Goal: Information Seeking & Learning: Compare options

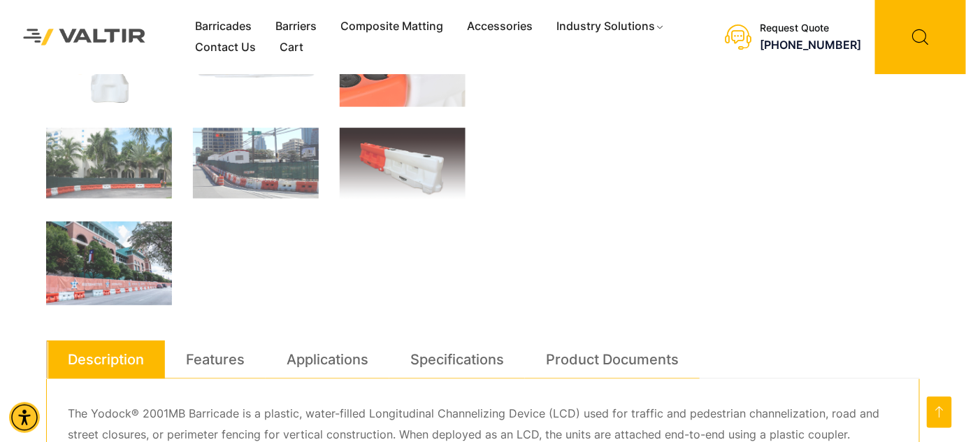
scroll to position [699, 0]
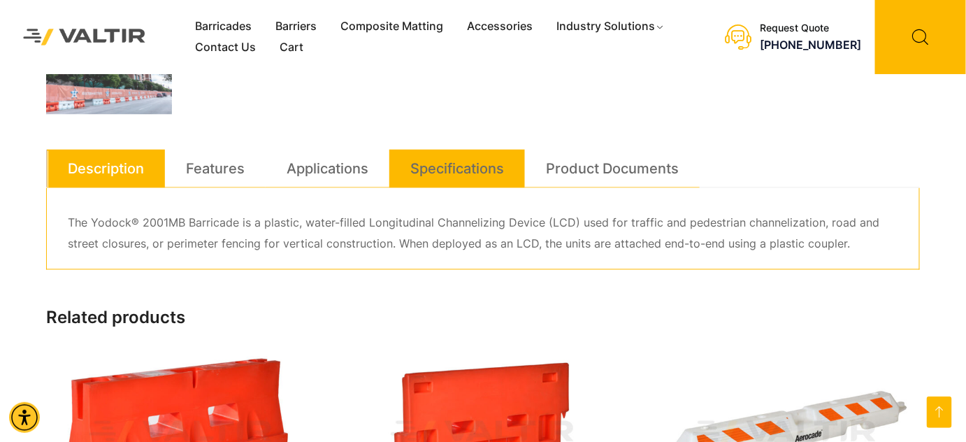
click at [482, 165] on link "Specifications" at bounding box center [457, 169] width 94 height 38
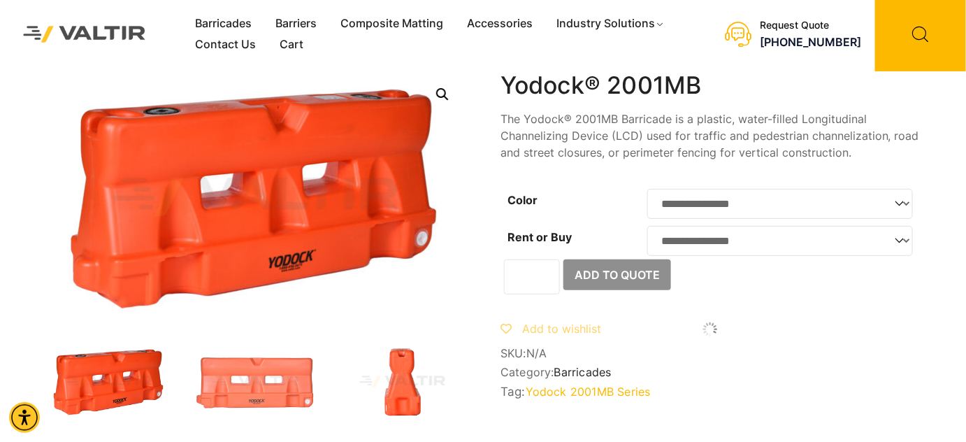
scroll to position [0, 0]
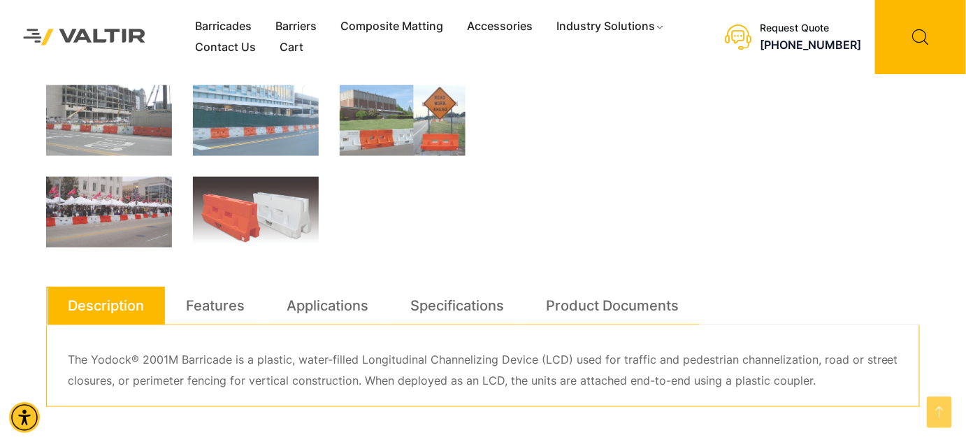
scroll to position [762, 0]
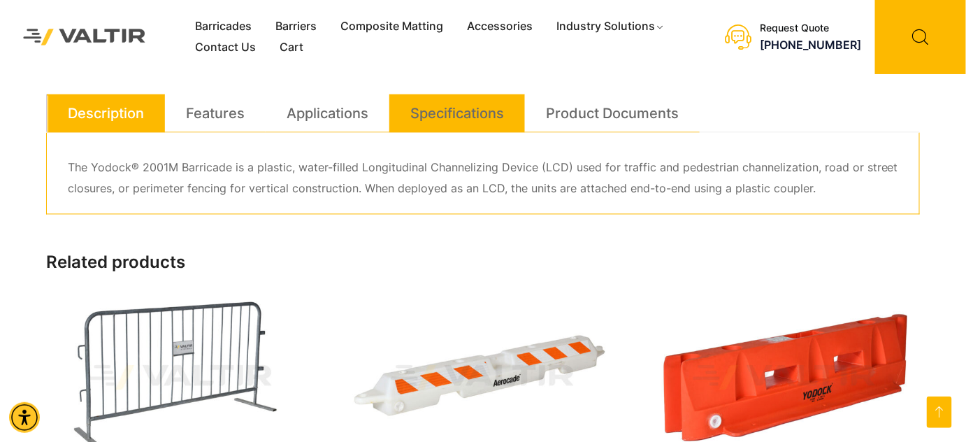
click at [470, 117] on link "Specifications" at bounding box center [457, 113] width 94 height 38
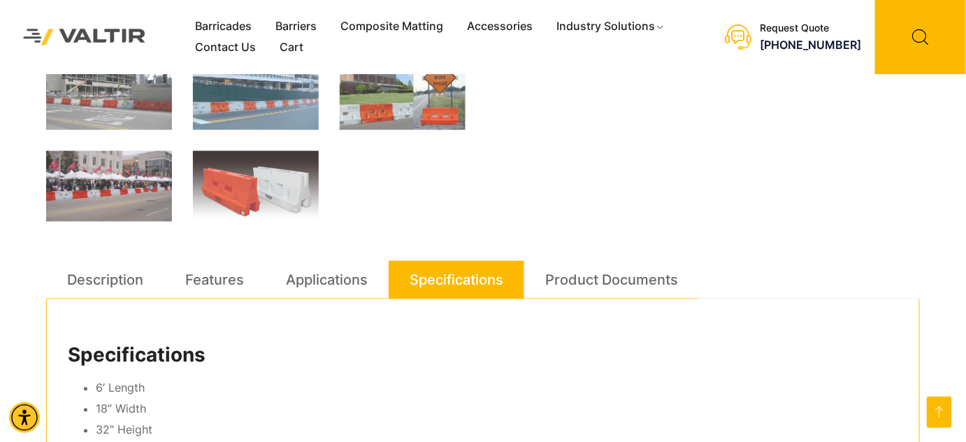
scroll to position [254, 0]
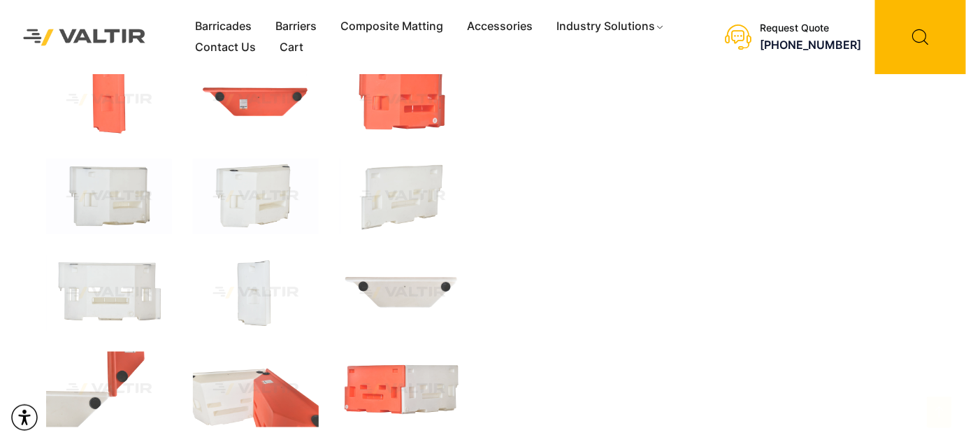
scroll to position [762, 0]
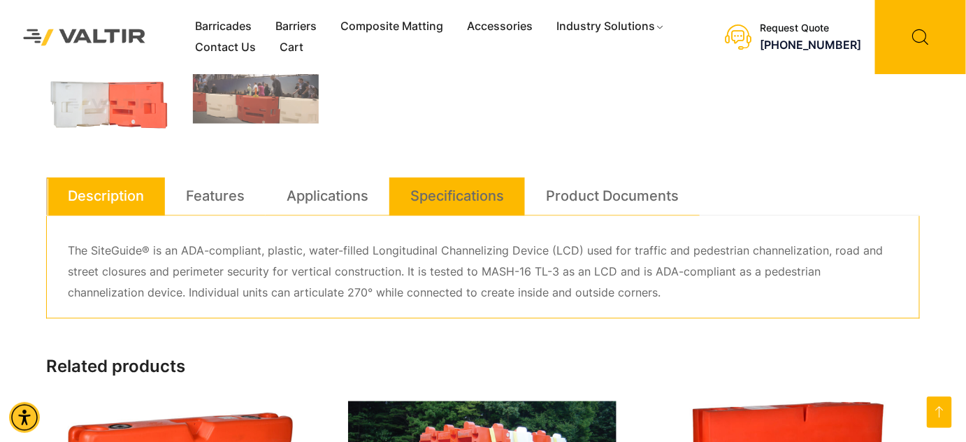
click at [486, 204] on link "Specifications" at bounding box center [457, 197] width 94 height 38
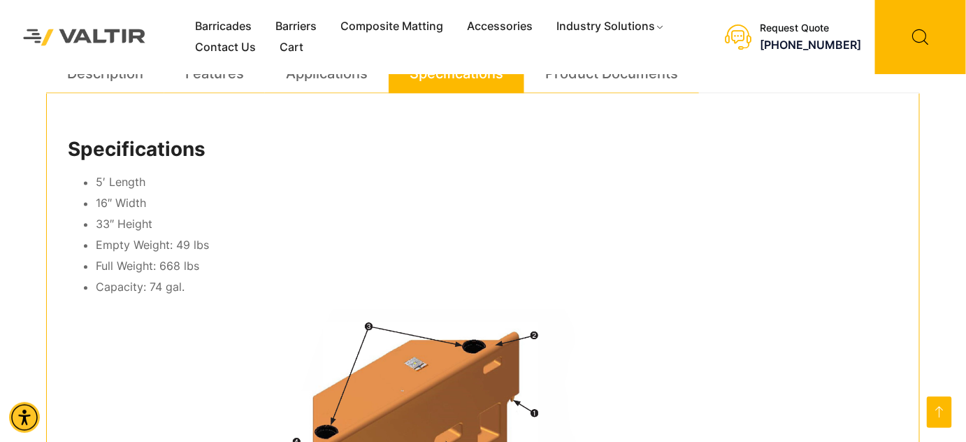
scroll to position [889, 0]
